Goal: Navigation & Orientation: Find specific page/section

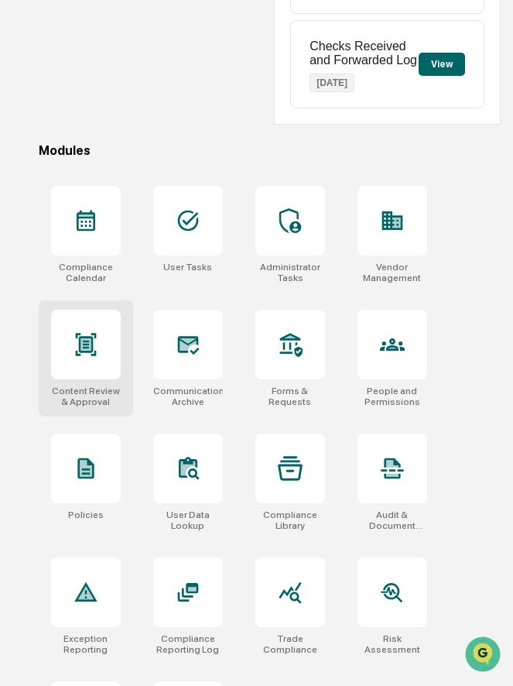
scroll to position [392, 0]
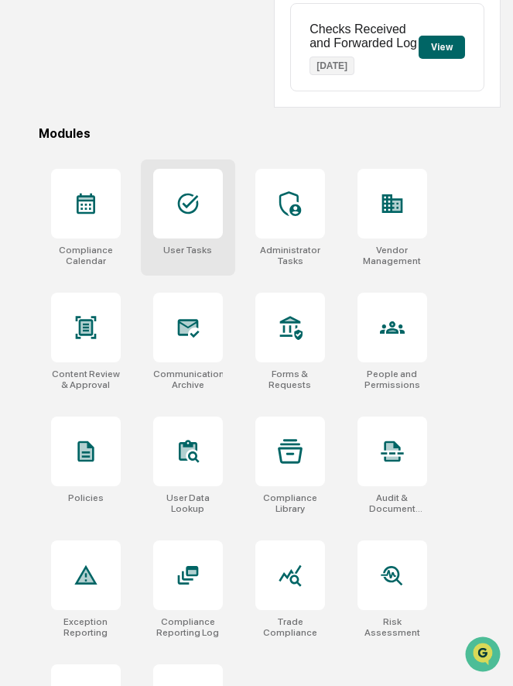
click at [215, 223] on div at bounding box center [188, 204] width 70 height 70
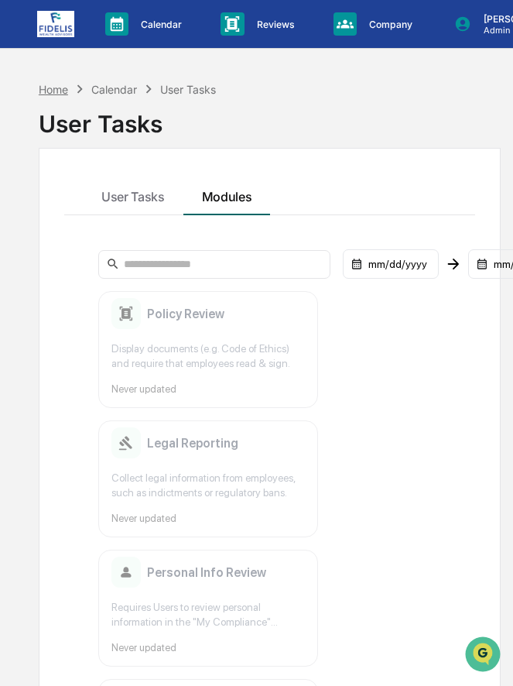
click at [56, 85] on div "Home" at bounding box center [53, 89] width 29 height 13
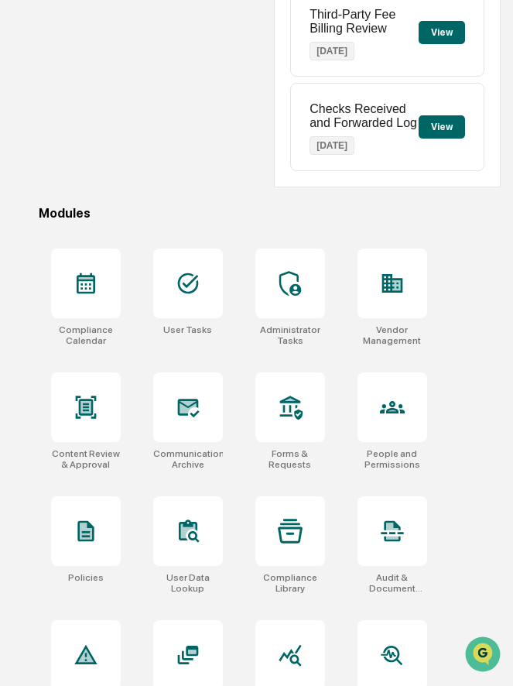
scroll to position [337, 0]
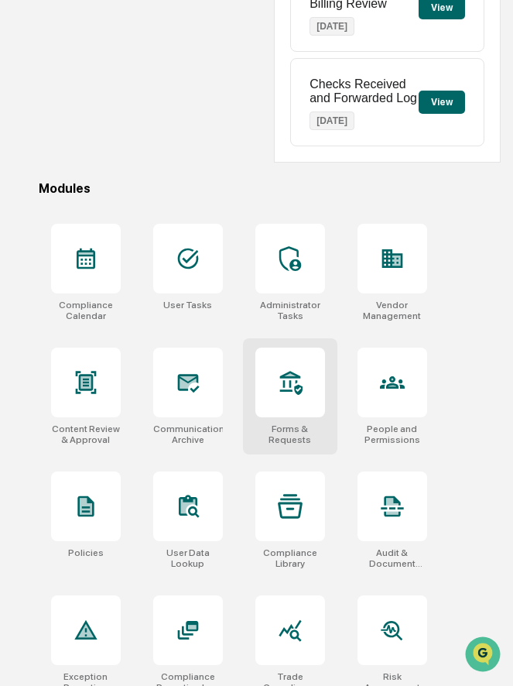
click at [303, 404] on div at bounding box center [290, 382] width 70 height 70
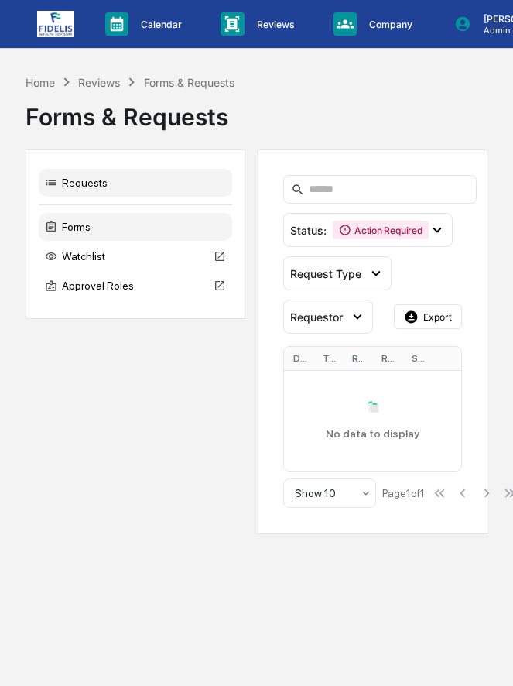
click at [138, 233] on div "Forms" at bounding box center [135, 227] width 193 height 28
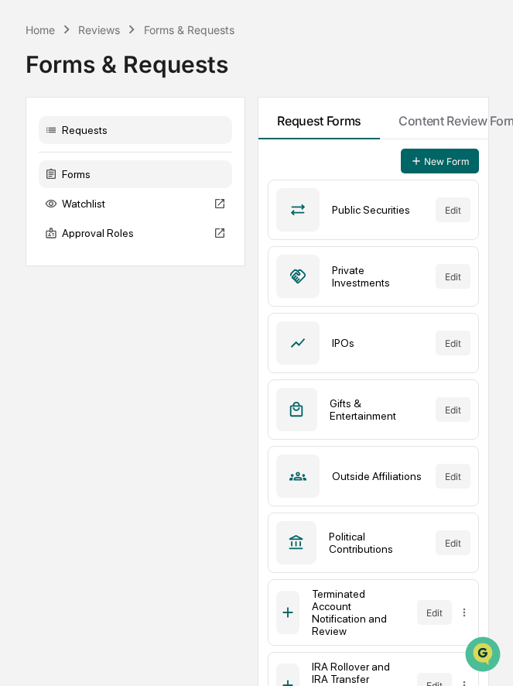
scroll to position [28, 0]
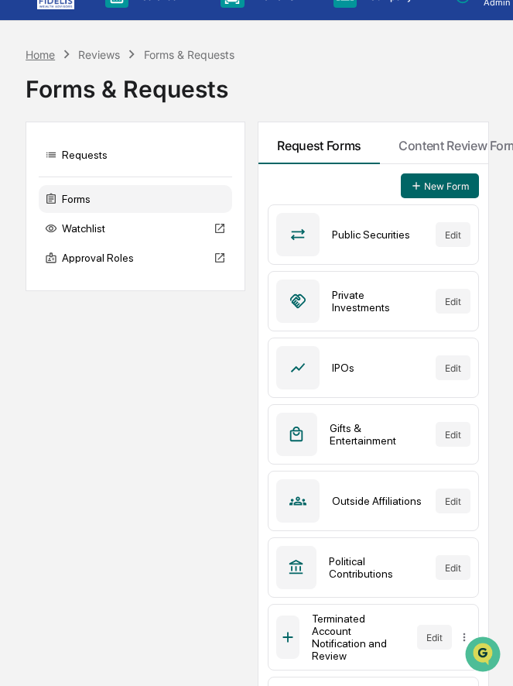
click at [43, 55] on div "Home" at bounding box center [40, 54] width 29 height 13
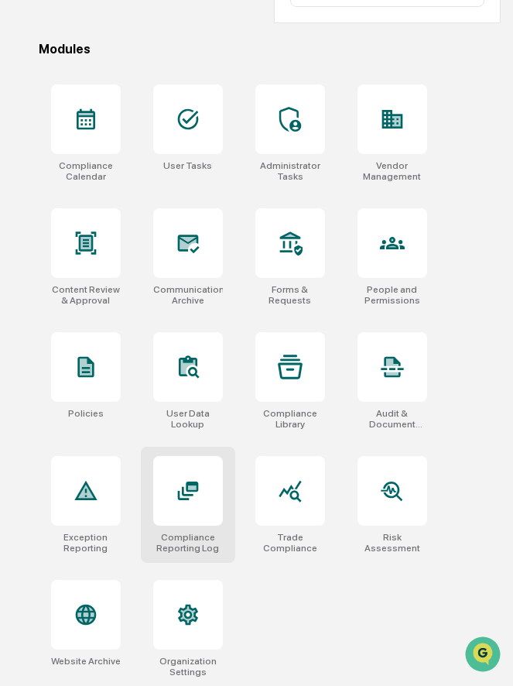
scroll to position [479, 0]
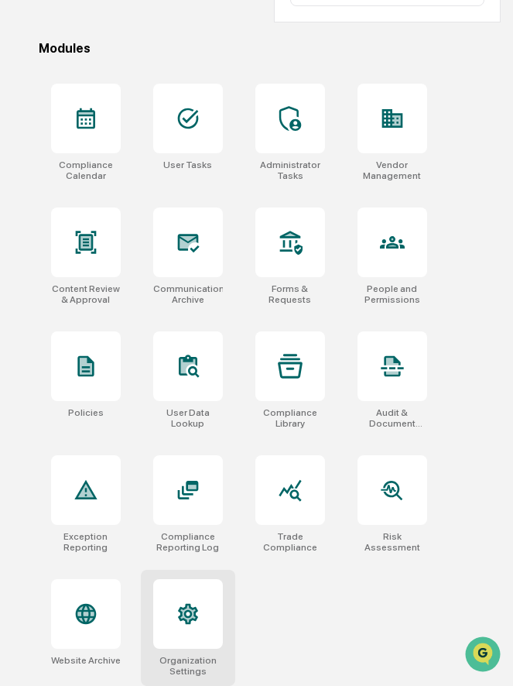
click at [186, 618] on icon at bounding box center [187, 613] width 15 height 16
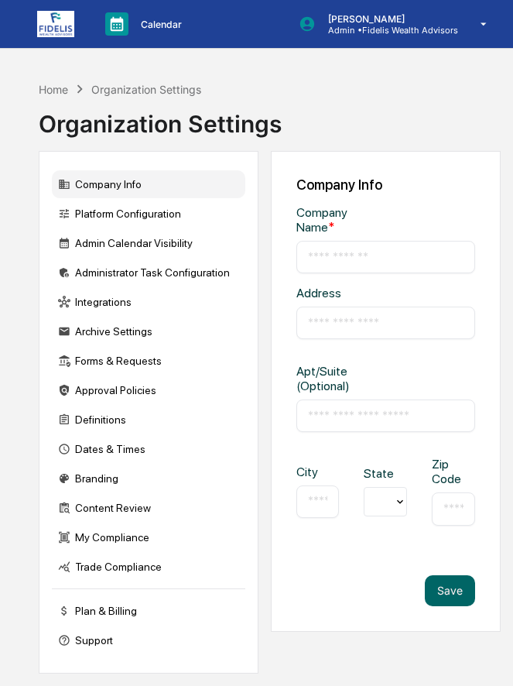
type input "**********"
type input "*********"
type input "**********"
type input "*****"
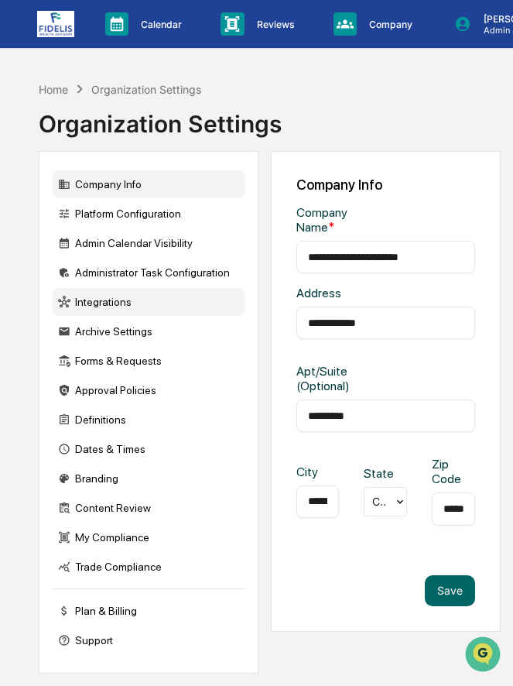
click at [121, 301] on div "Integrations" at bounding box center [148, 302] width 193 height 28
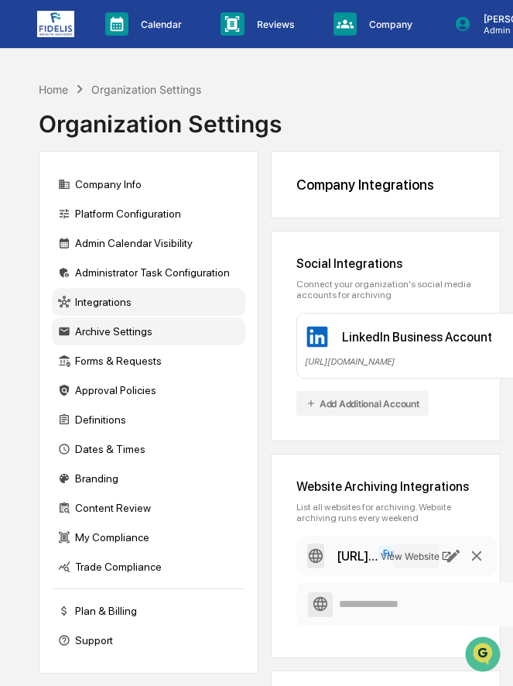
click at [104, 330] on div "Archive Settings" at bounding box center [148, 331] width 193 height 28
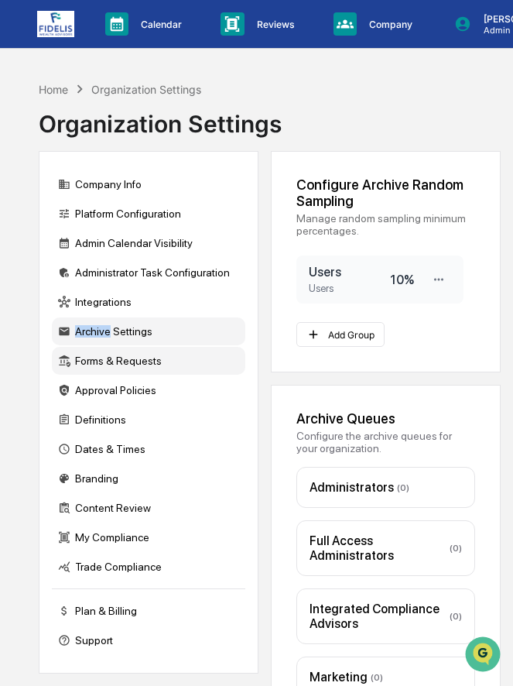
click at [112, 367] on div "Forms & Requests" at bounding box center [148, 361] width 193 height 28
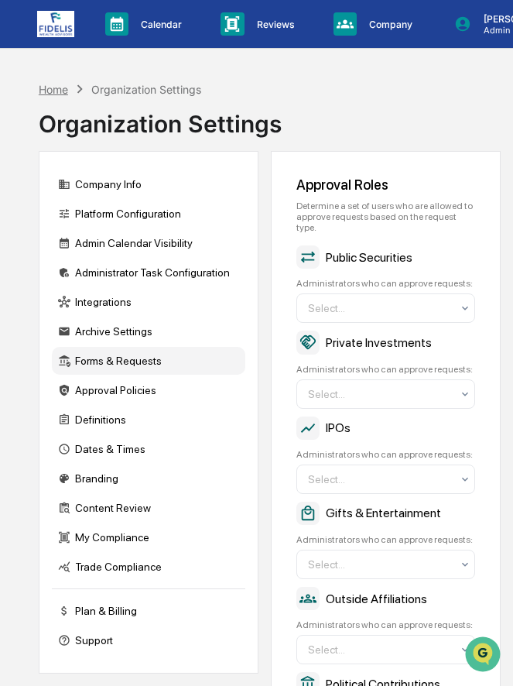
click at [57, 87] on div "Home" at bounding box center [53, 89] width 29 height 13
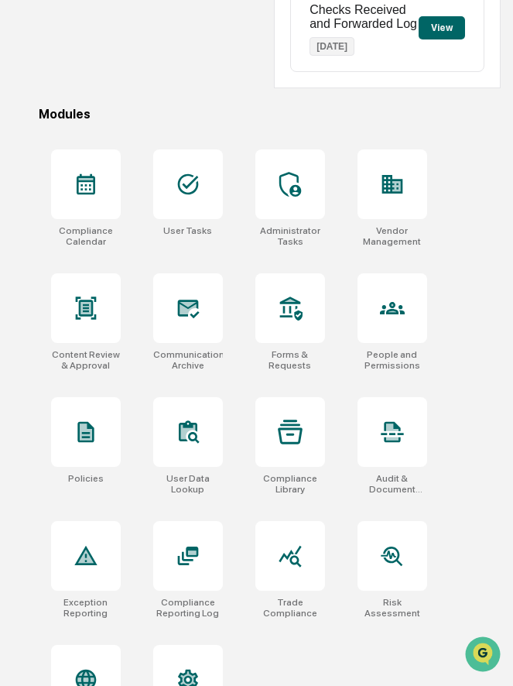
scroll to position [412, 0]
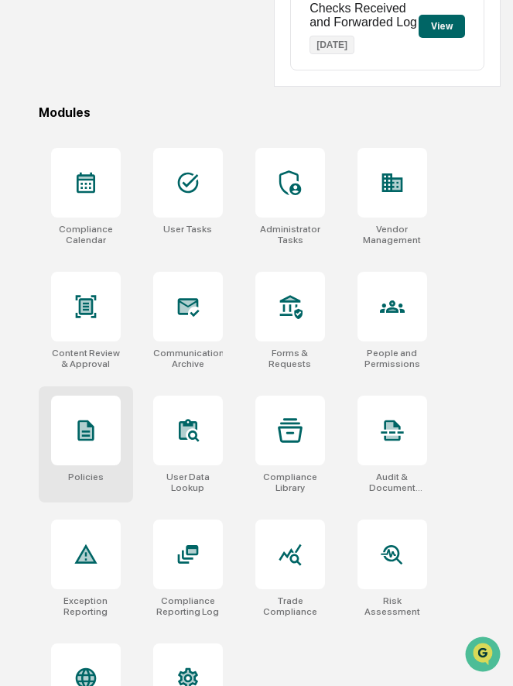
click at [98, 432] on icon at bounding box center [86, 430] width 25 height 25
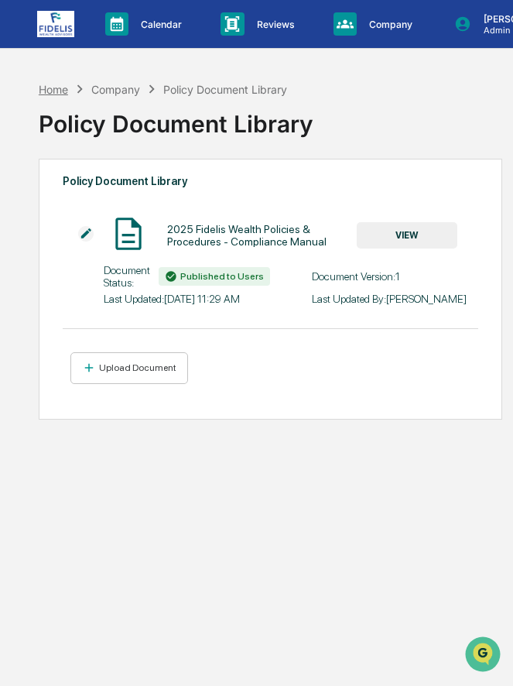
click at [61, 92] on div "Home" at bounding box center [53, 89] width 29 height 13
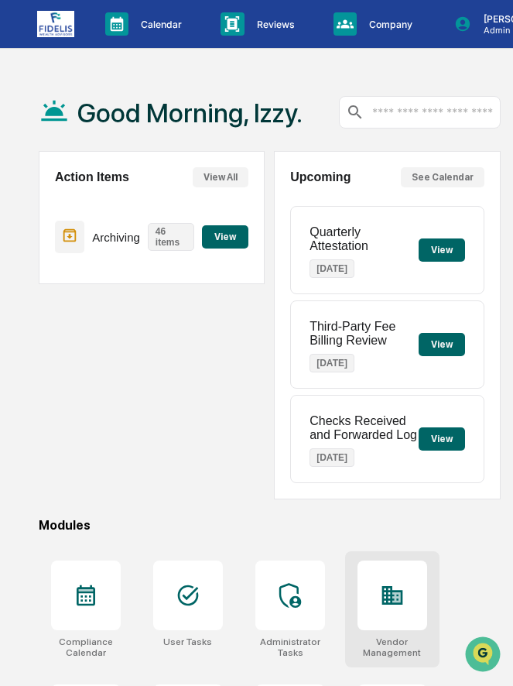
click at [382, 585] on icon at bounding box center [392, 595] width 25 height 25
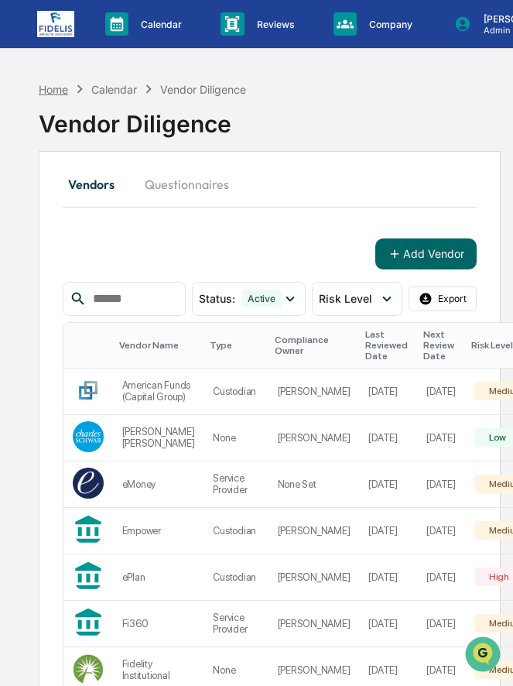
click at [58, 90] on div "Home" at bounding box center [53, 89] width 29 height 13
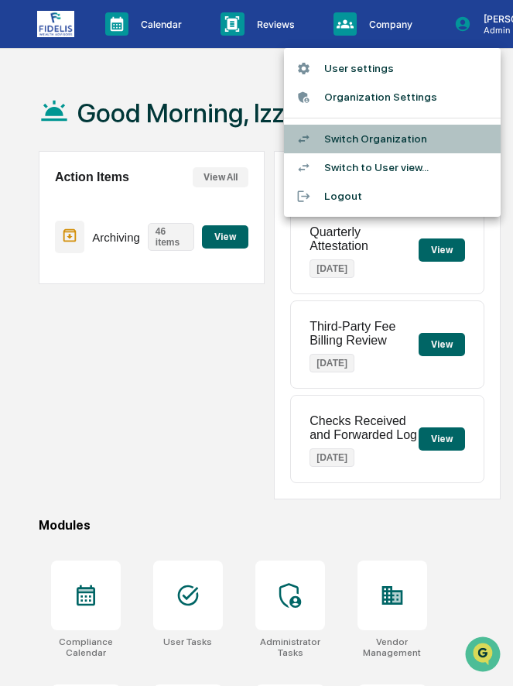
click at [417, 133] on li "Switch Organization" at bounding box center [392, 139] width 217 height 29
